Goal: Task Accomplishment & Management: Manage account settings

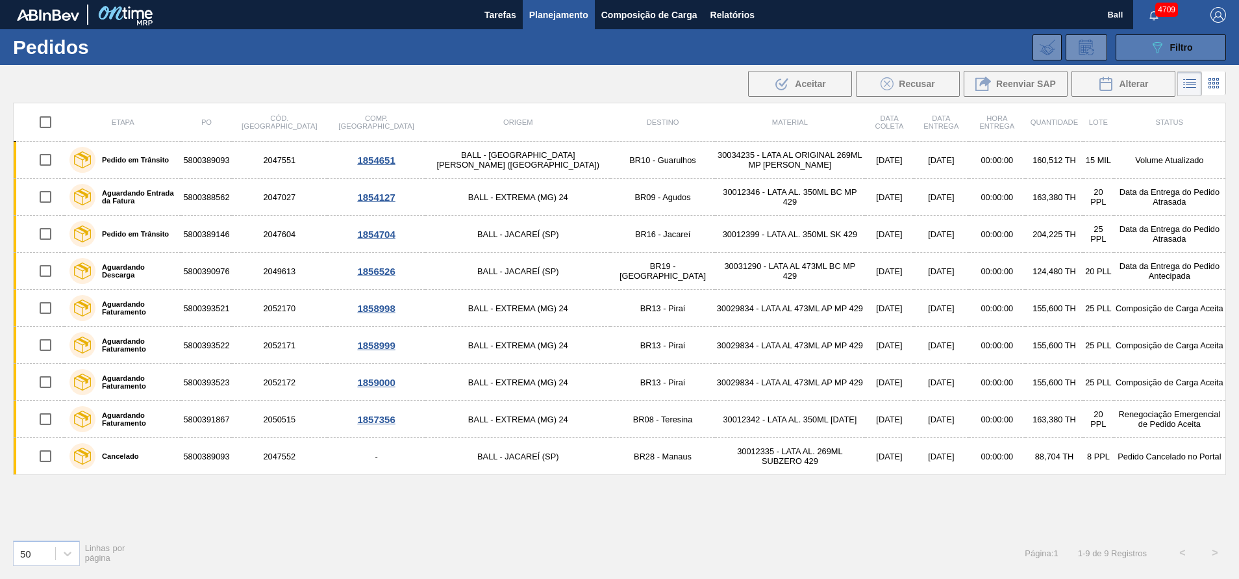
drag, startPoint x: 0, startPoint y: 0, endPoint x: 1161, endPoint y: 57, distance: 1162.3
click at [1161, 57] on button "089F7B8B-B2A5-4AFE-B5C0-19BA573D28AC Filtro" at bounding box center [1171, 47] width 110 height 26
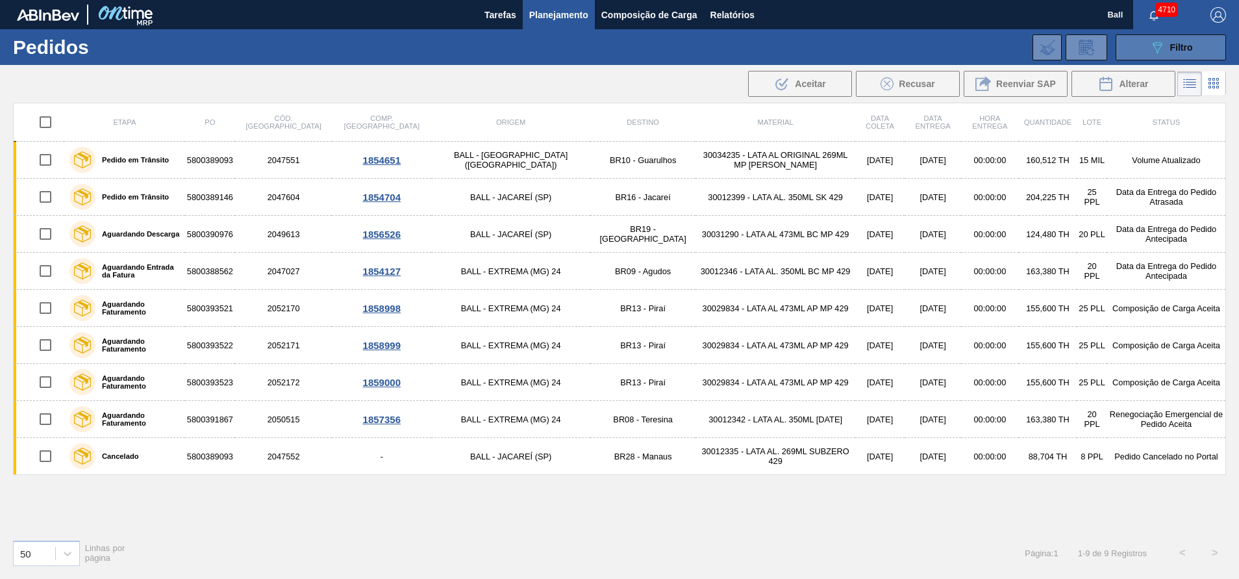
click at [1187, 42] on span "Filtro" at bounding box center [1182, 47] width 23 height 10
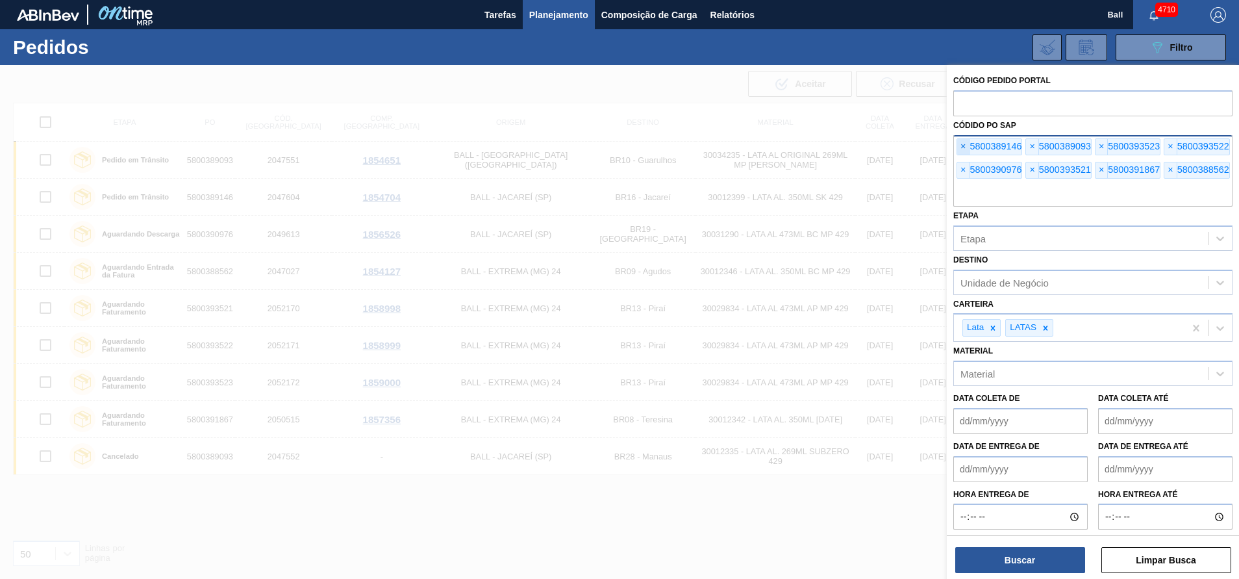
click at [966, 140] on span "×" at bounding box center [964, 147] width 12 height 16
click at [967, 145] on span "×" at bounding box center [964, 147] width 12 height 16
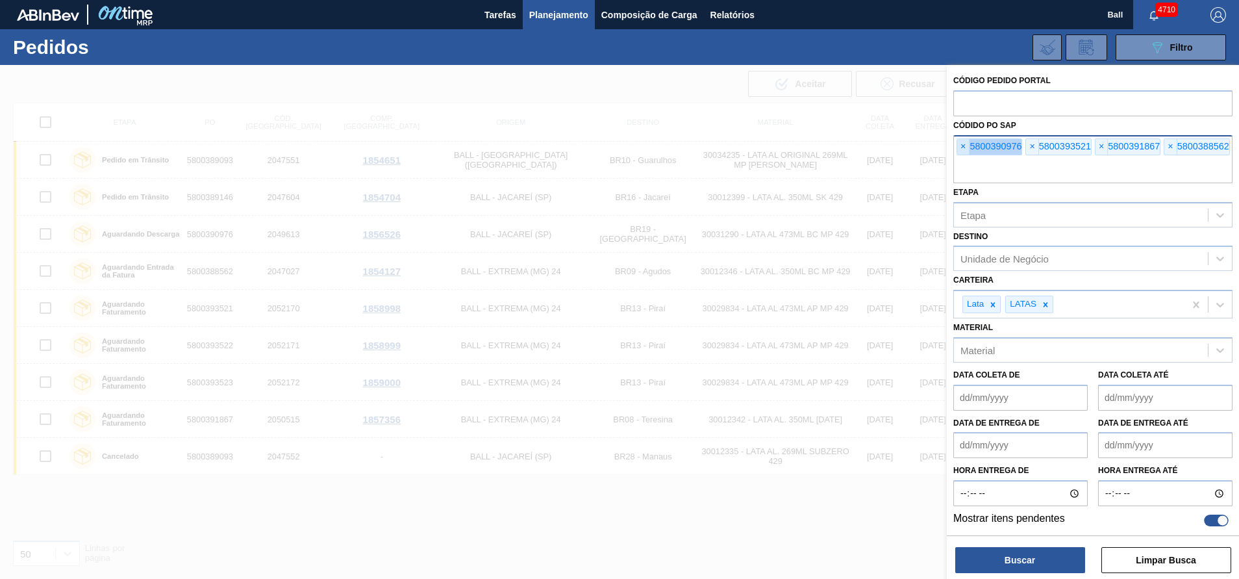
click at [967, 145] on span "×" at bounding box center [964, 147] width 12 height 16
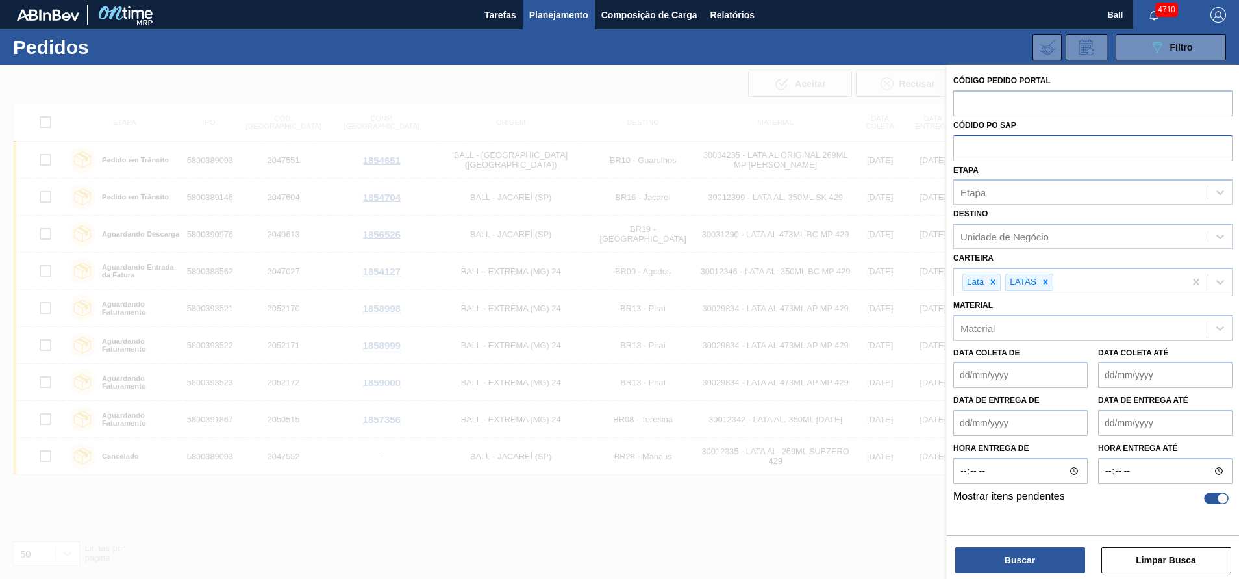
paste input "text"
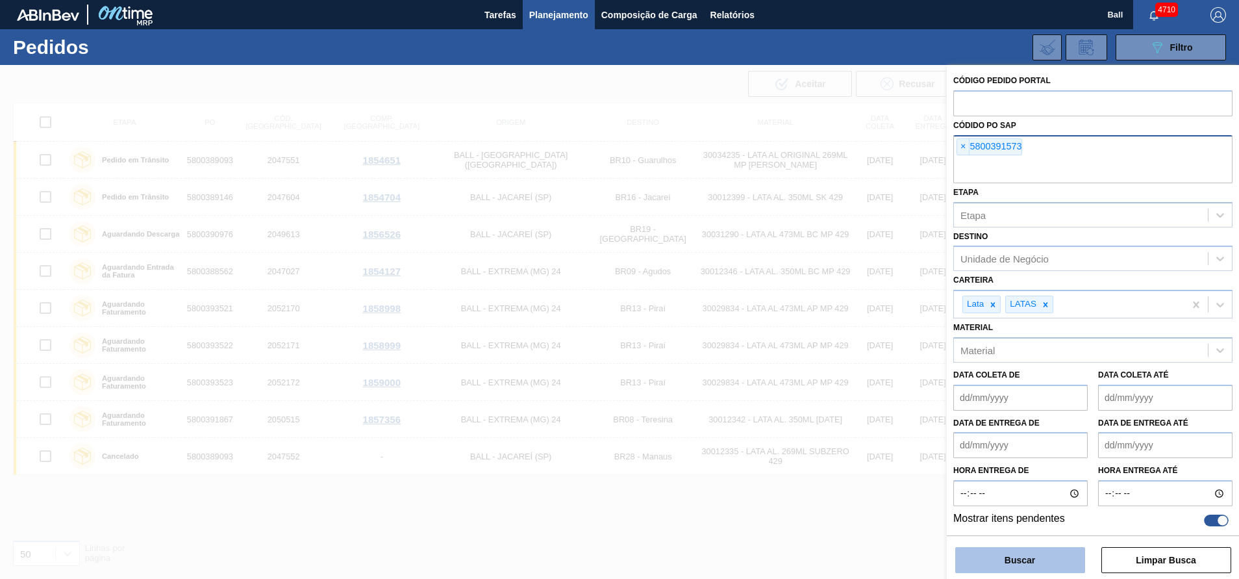
click at [998, 549] on button "Buscar" at bounding box center [1021, 560] width 130 height 26
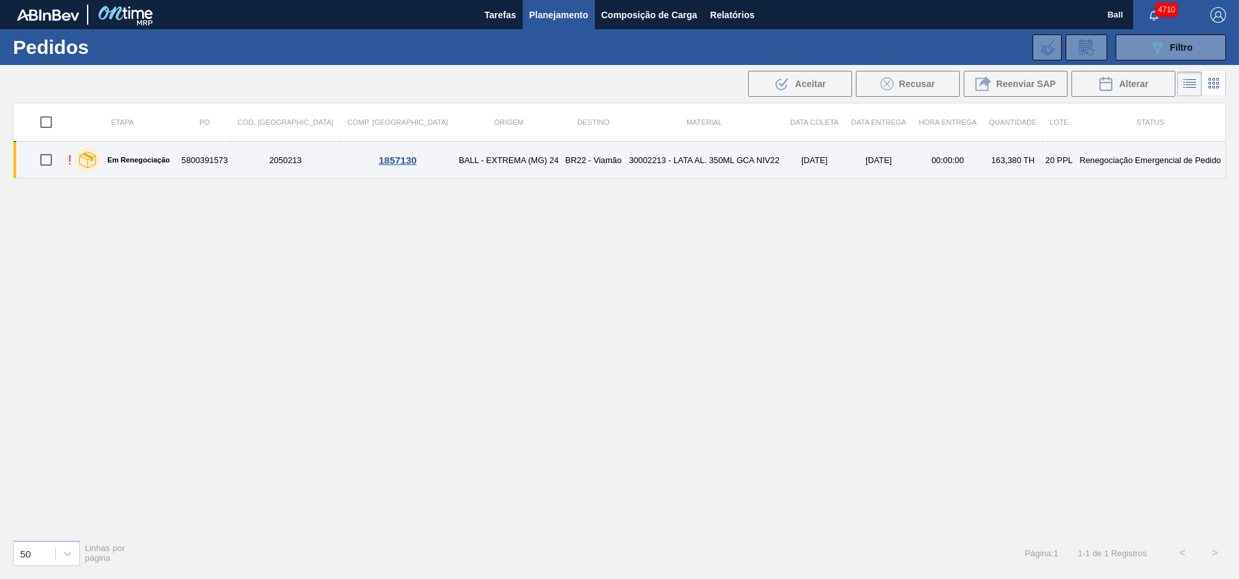
click at [121, 164] on div "Em Renegociação" at bounding box center [121, 160] width 101 height 32
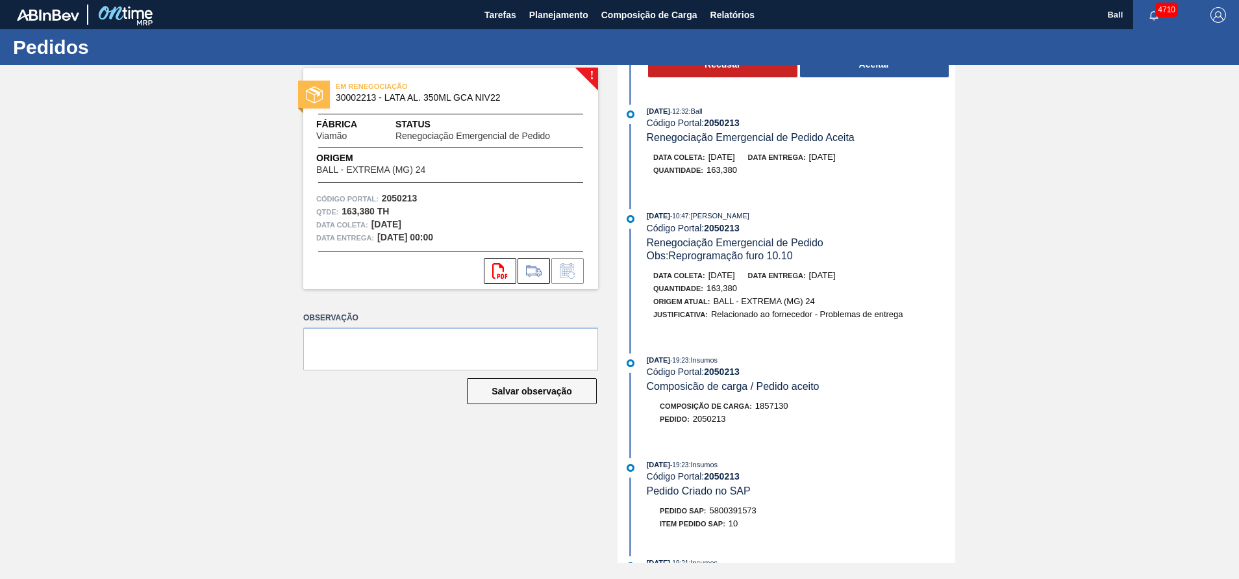
scroll to position [292, 0]
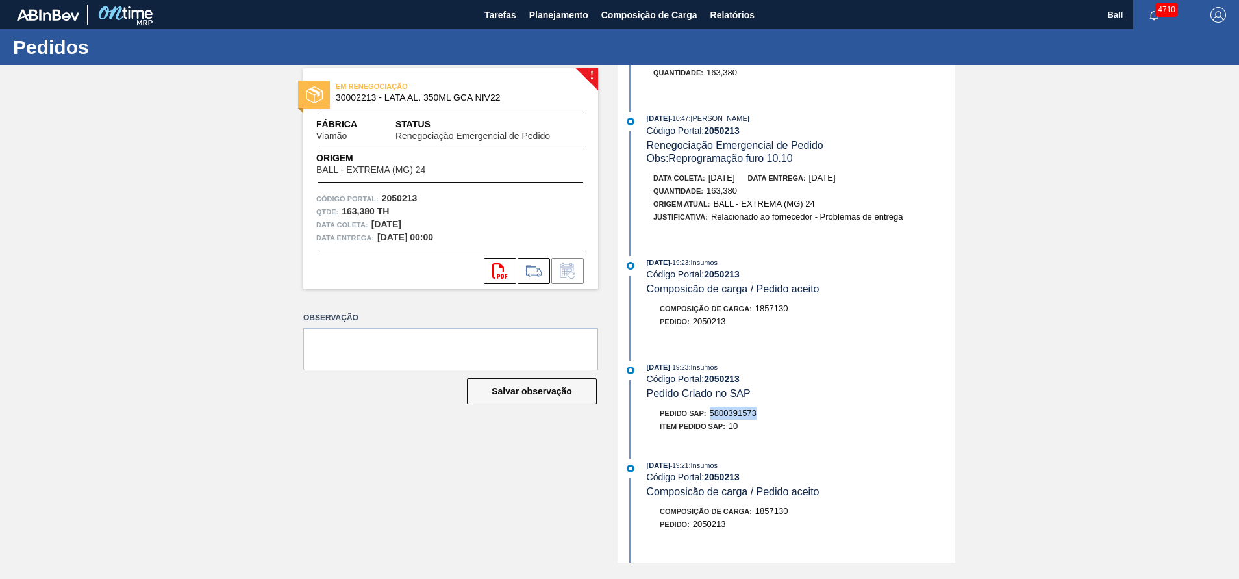
drag, startPoint x: 762, startPoint y: 414, endPoint x: 709, endPoint y: 418, distance: 52.8
click at [709, 418] on div "Pedido SAP: 5800391573" at bounding box center [801, 413] width 309 height 13
copy span "5800391573"
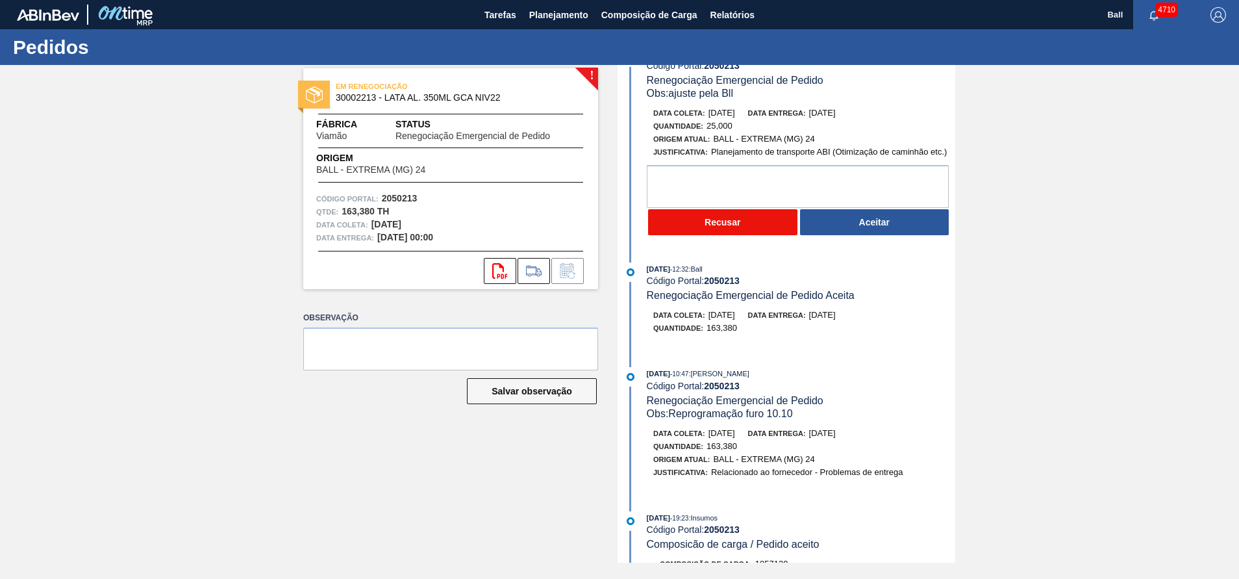
scroll to position [0, 0]
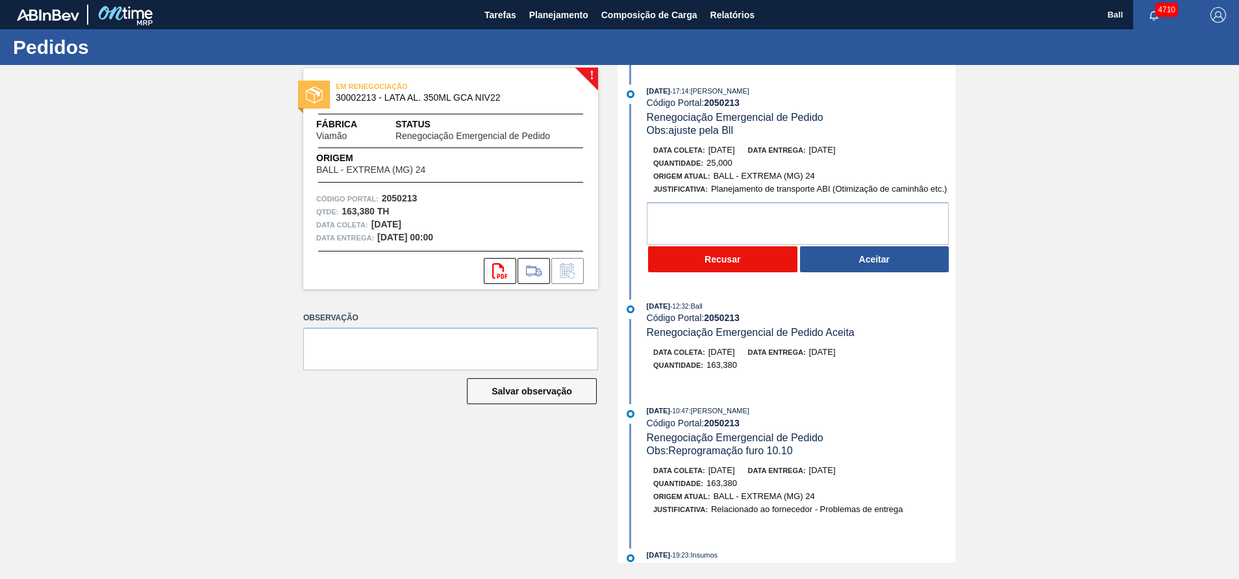
click at [739, 259] on button "Recusar" at bounding box center [722, 259] width 149 height 26
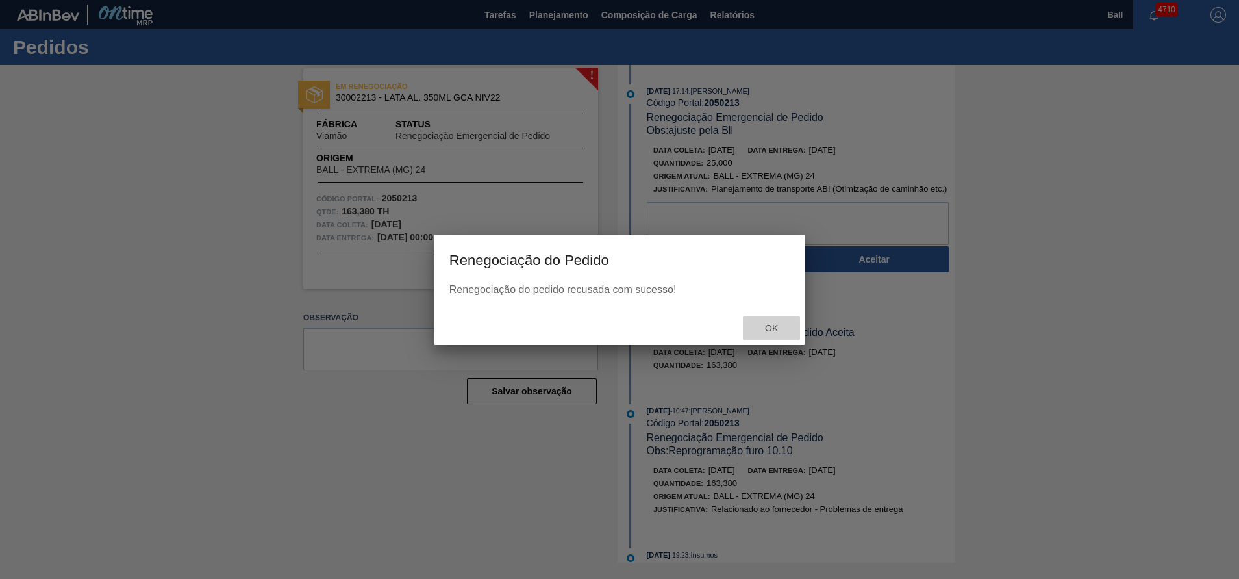
click at [769, 322] on div "Ok" at bounding box center [771, 328] width 57 height 24
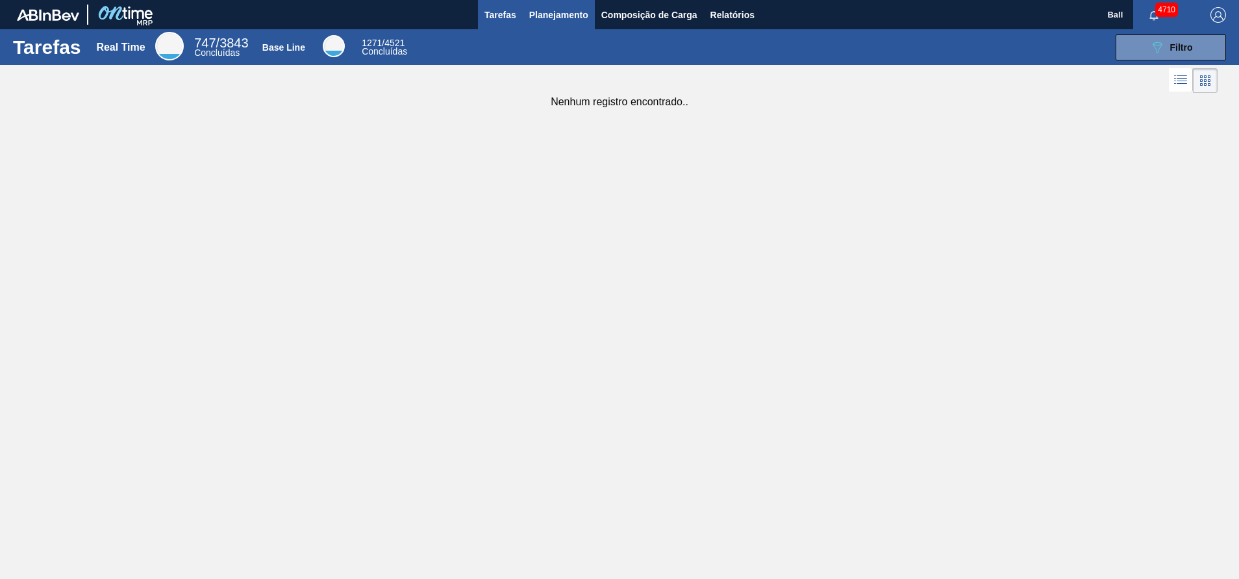
click at [566, 17] on span "Planejamento" at bounding box center [558, 15] width 59 height 16
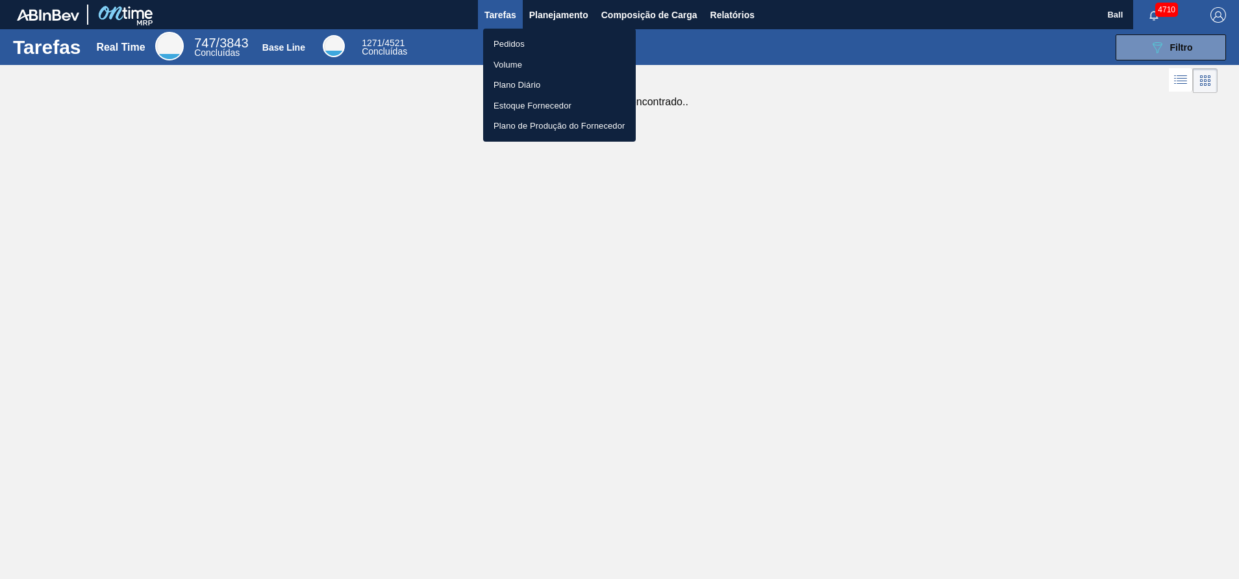
drag, startPoint x: 554, startPoint y: 38, endPoint x: 480, endPoint y: 3, distance: 82.2
click at [554, 38] on li "Pedidos" at bounding box center [559, 44] width 153 height 21
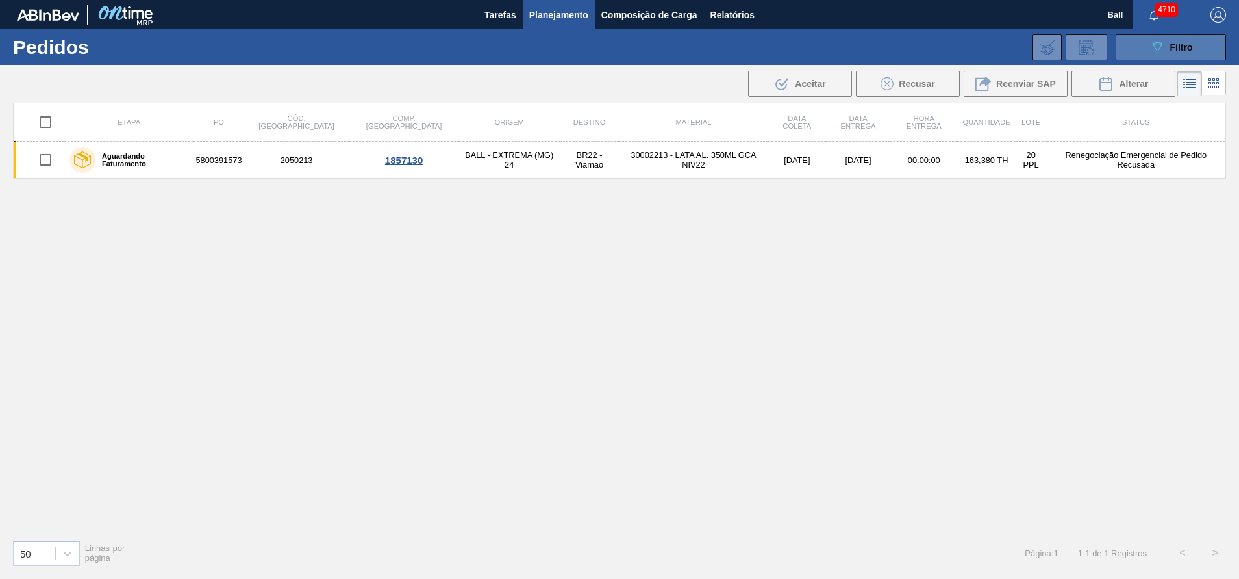
click at [1160, 57] on button "089F7B8B-B2A5-4AFE-B5C0-19BA573D28AC Filtro" at bounding box center [1171, 47] width 110 height 26
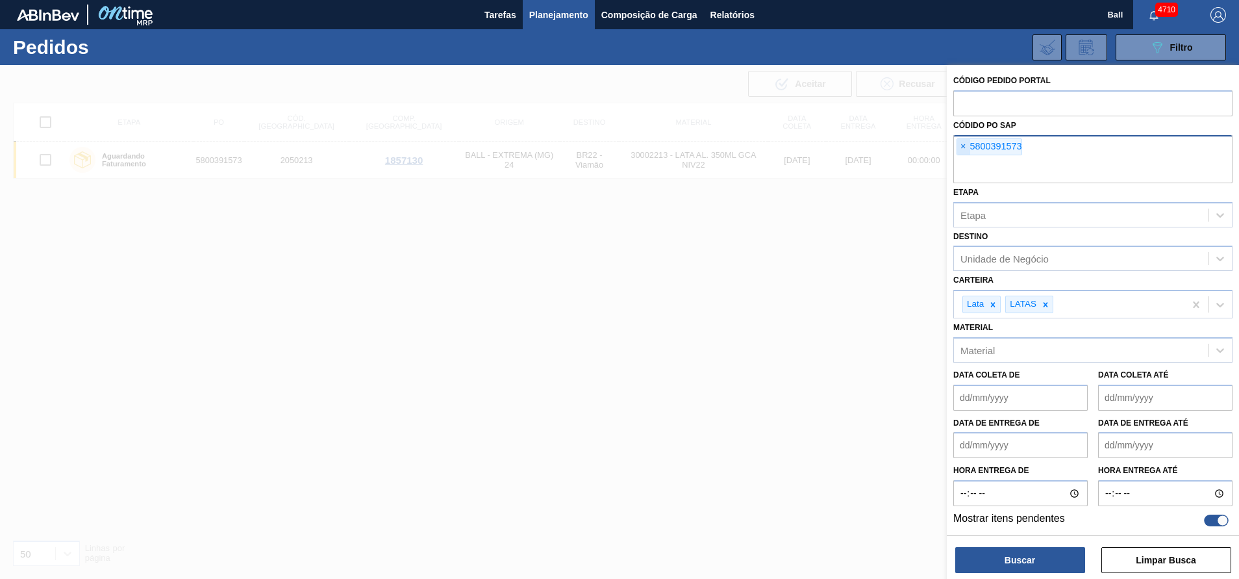
click at [961, 149] on span "×" at bounding box center [964, 147] width 12 height 16
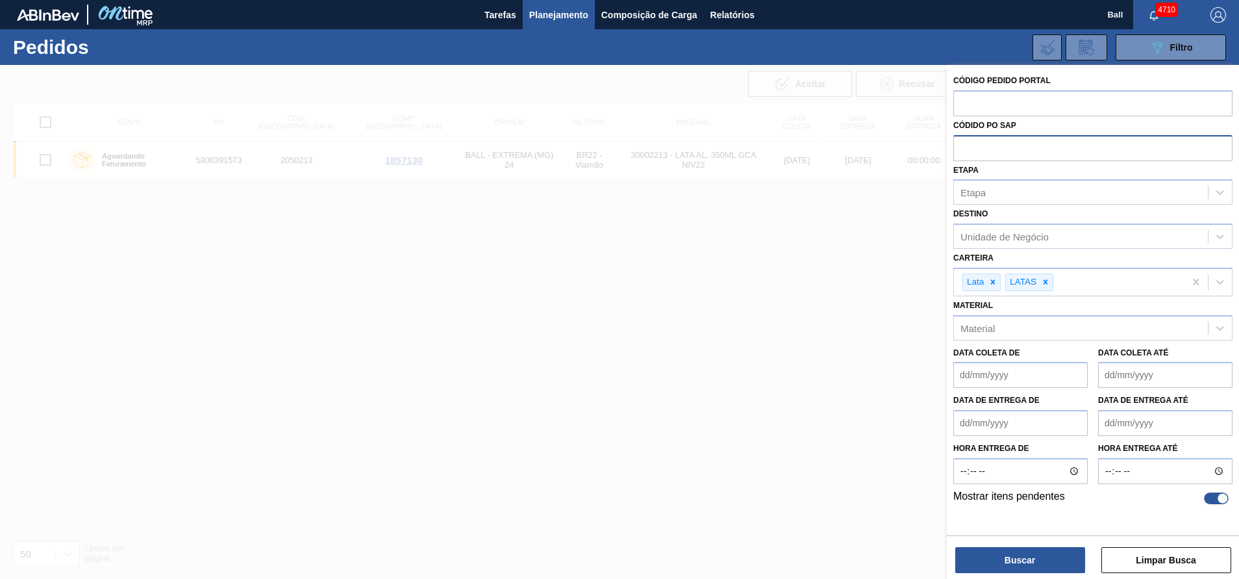
paste input "5800392346"
type input "5800392346"
click at [1004, 546] on div "Buscar Limpar Busca" at bounding box center [1093, 553] width 292 height 36
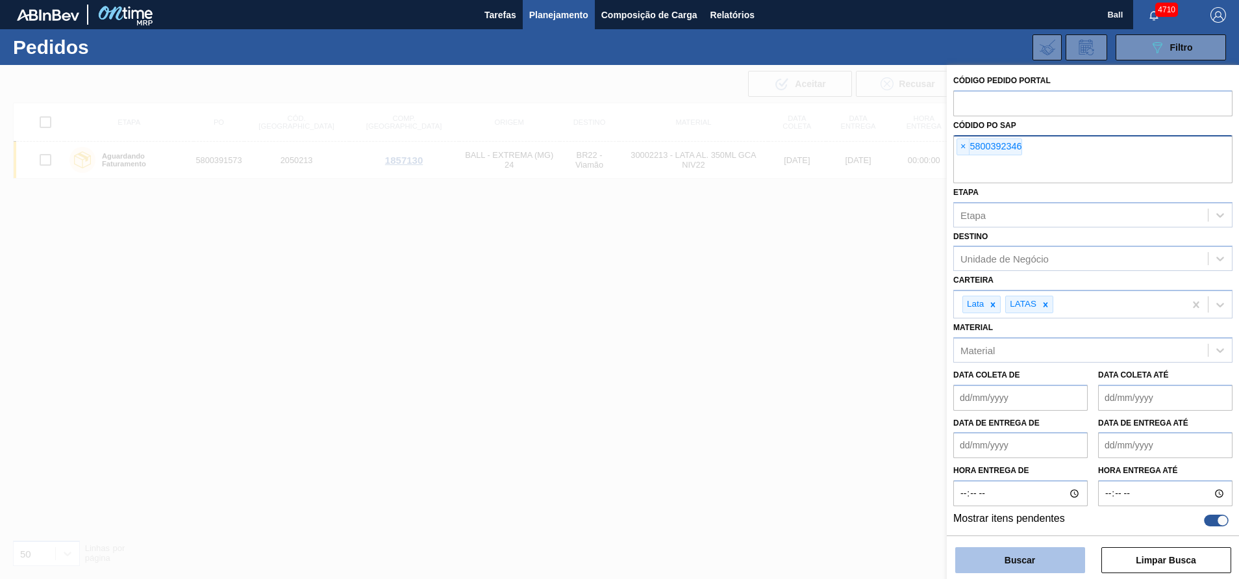
click at [1011, 558] on button "Buscar" at bounding box center [1021, 560] width 130 height 26
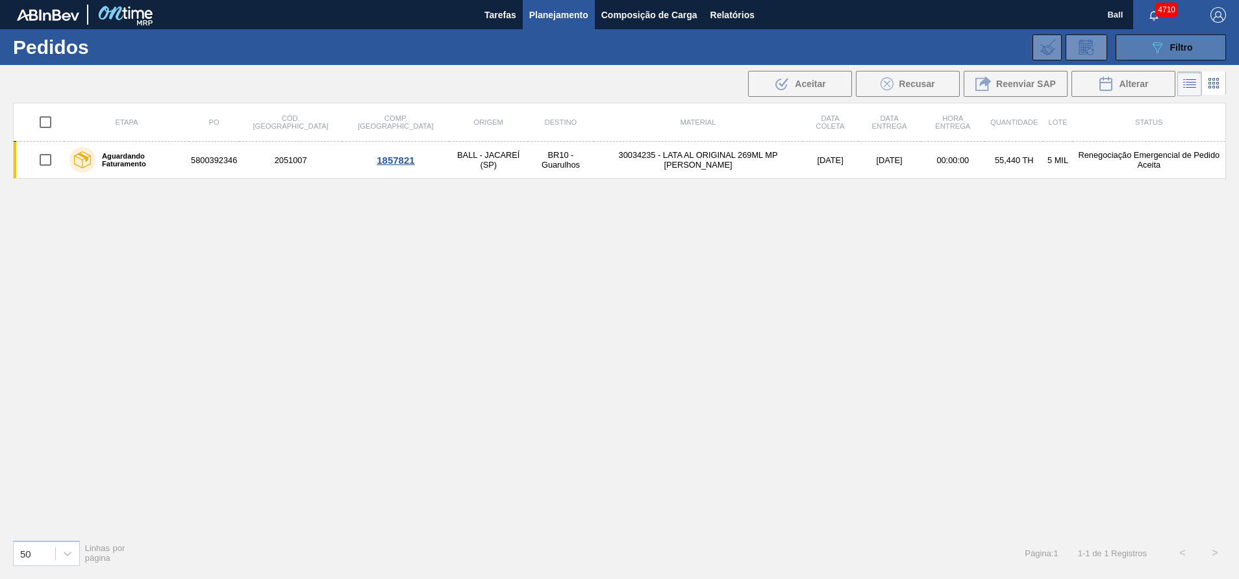
click at [1149, 44] on button "089F7B8B-B2A5-4AFE-B5C0-19BA573D28AC Filtro" at bounding box center [1171, 47] width 110 height 26
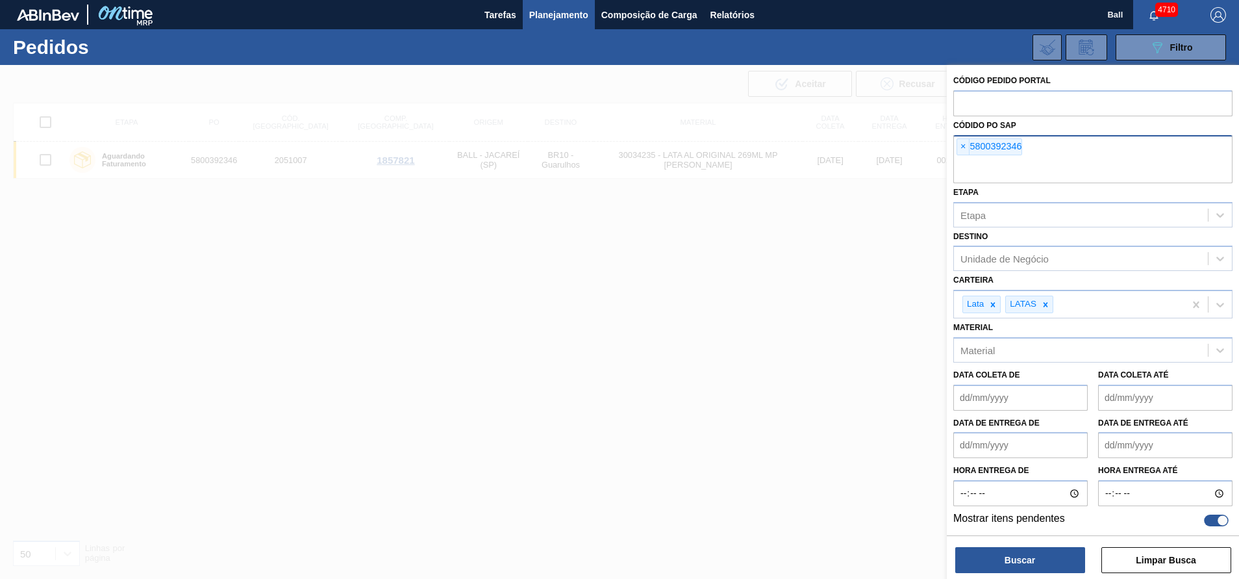
click at [971, 146] on div "× 5800392346" at bounding box center [990, 146] width 66 height 17
click at [963, 149] on span "×" at bounding box center [964, 147] width 12 height 16
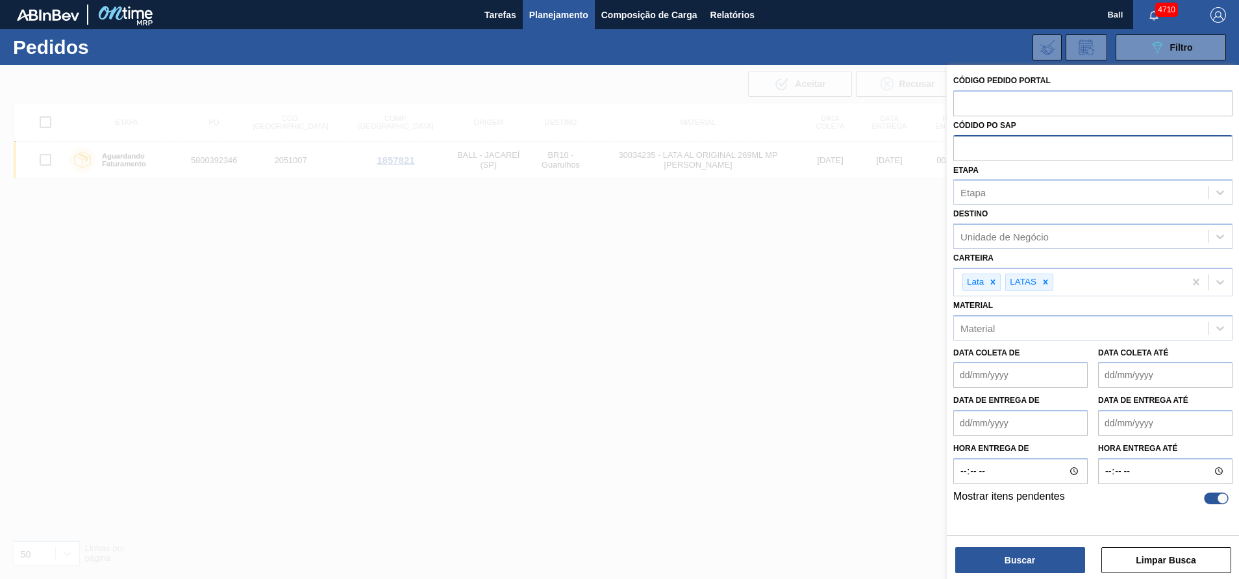
paste input "5800391573"
type input "5800391573"
click at [1005, 560] on button "Buscar" at bounding box center [1021, 560] width 130 height 26
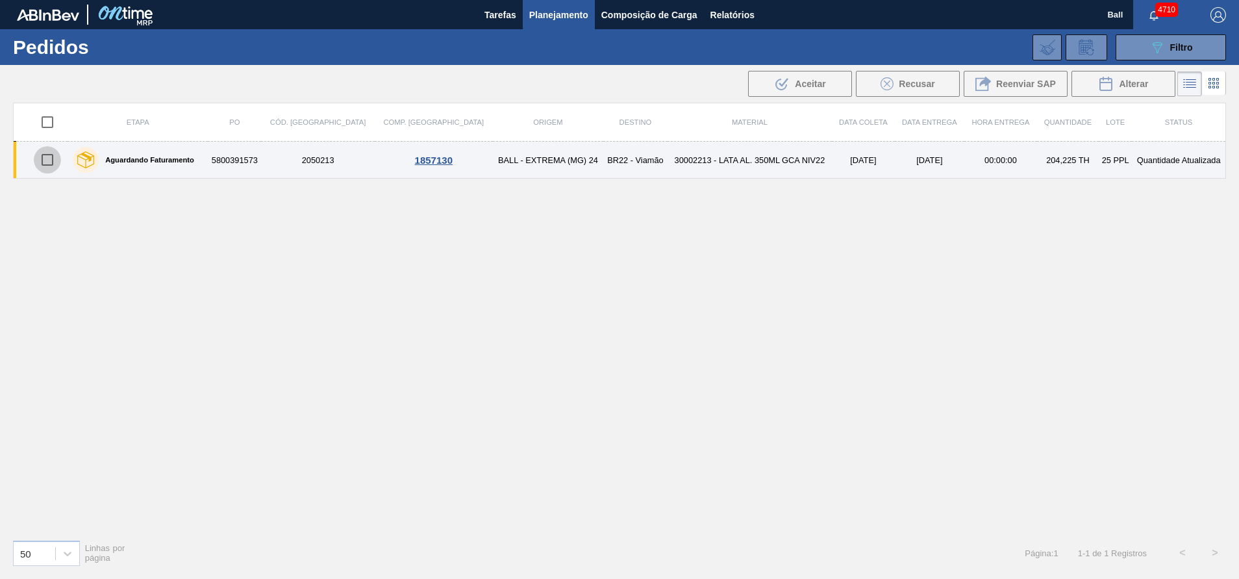
click at [54, 159] on input "checkbox" at bounding box center [47, 159] width 27 height 27
checkbox input "true"
click at [51, 154] on input "checkbox" at bounding box center [47, 159] width 27 height 27
checkbox input "false"
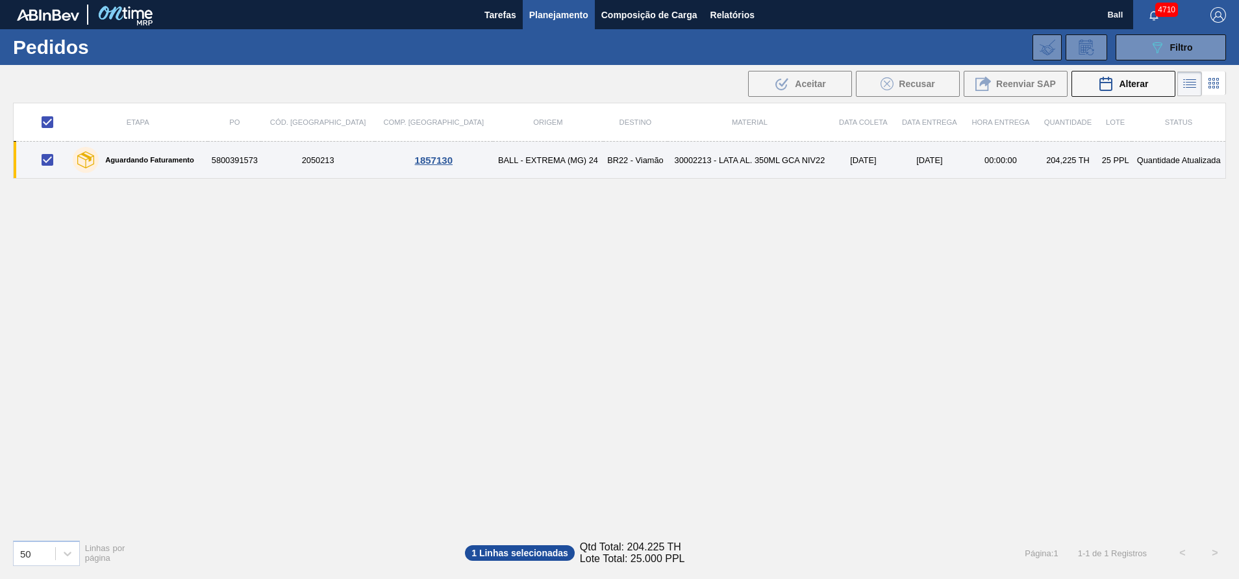
checkbox input "false"
